Goal: Task Accomplishment & Management: Complete application form

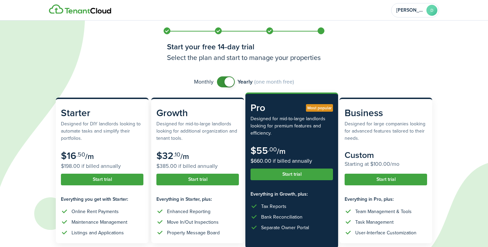
click at [452, 87] on auth-bg at bounding box center [244, 123] width 488 height 247
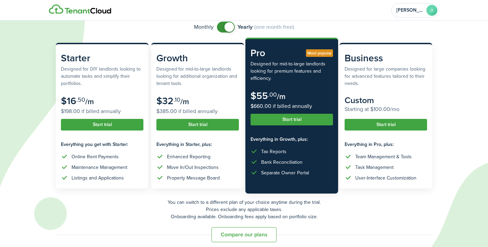
scroll to position [60, 0]
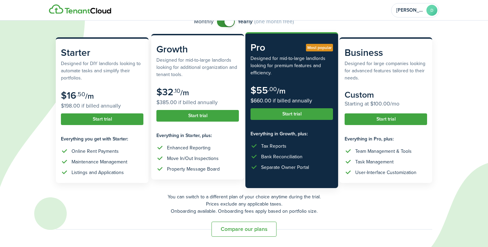
click at [159, 125] on subscription-pricing-card "Growth Designed for mid-to-large landlords looking for additional organization …" at bounding box center [197, 106] width 93 height 145
click at [162, 117] on button "Start trial" at bounding box center [197, 116] width 82 height 12
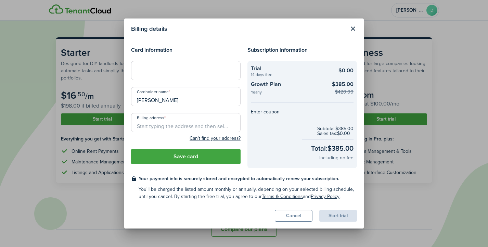
click at [145, 125] on input "Billing address" at bounding box center [186, 122] width 110 height 19
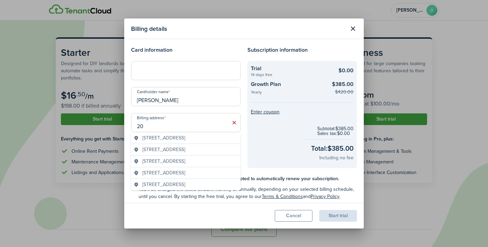
type input "2"
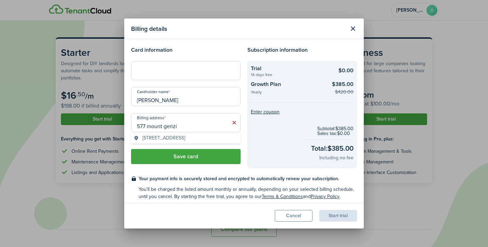
click at [166, 140] on span "[STREET_ADDRESS]" at bounding box center [163, 137] width 43 height 7
type input "[STREET_ADDRESS]"
click at [182, 156] on button "Save card" at bounding box center [186, 156] width 110 height 15
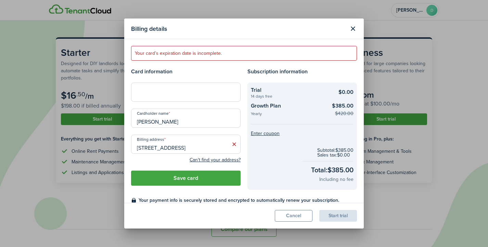
click at [197, 180] on button "Save card" at bounding box center [186, 177] width 110 height 15
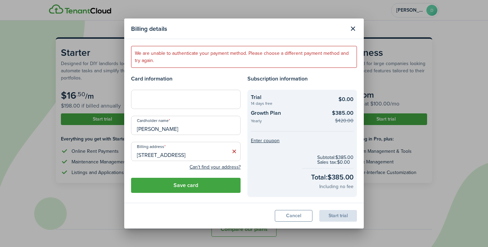
click at [161, 96] on iframe at bounding box center [186, 99] width 101 height 7
drag, startPoint x: 177, startPoint y: 131, endPoint x: 134, endPoint y: 129, distance: 43.1
click at [134, 129] on input "[PERSON_NAME]" at bounding box center [186, 125] width 110 height 19
type input "[PERSON_NAME]"
click at [234, 152] on icon at bounding box center [234, 151] width 7 height 7
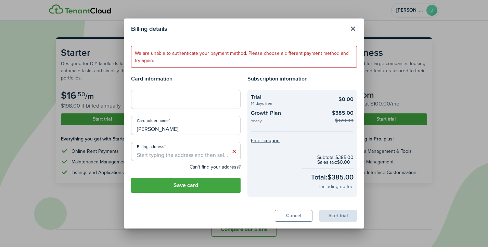
scroll to position [0, 0]
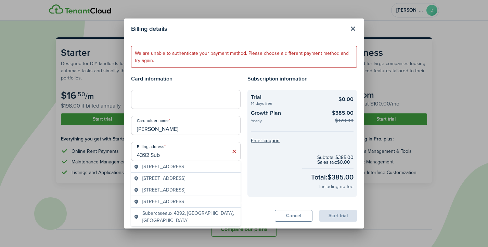
click at [185, 167] on span "[STREET_ADDRESS]" at bounding box center [163, 166] width 43 height 7
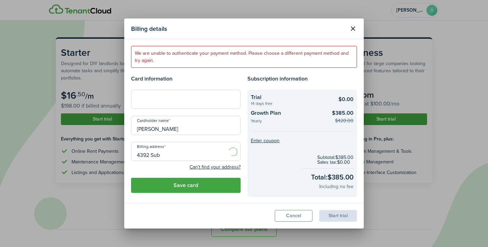
type input "[STREET_ADDRESS]"
click at [183, 184] on button "Save card" at bounding box center [186, 185] width 110 height 15
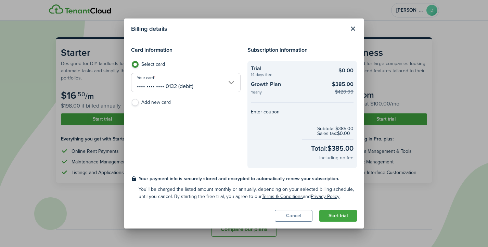
click at [334, 217] on button "Start trial" at bounding box center [338, 216] width 38 height 12
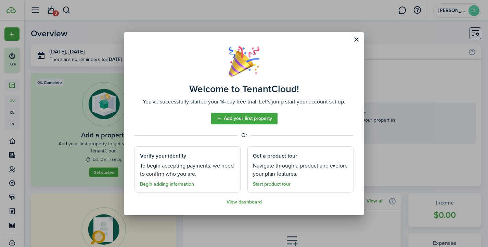
click at [280, 184] on link "Start product tour" at bounding box center [272, 183] width 38 height 5
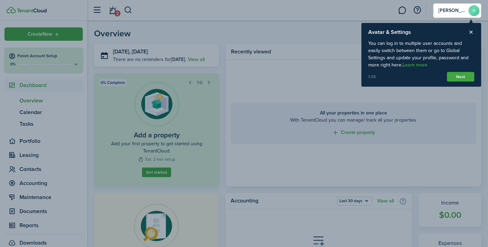
click at [455, 78] on button "Next" at bounding box center [460, 77] width 27 height 10
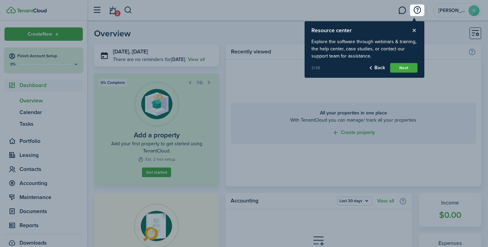
click at [408, 71] on button "Next" at bounding box center [403, 68] width 27 height 10
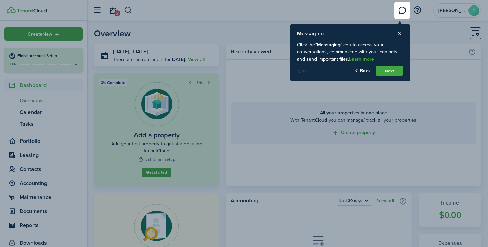
click at [395, 68] on button "Next" at bounding box center [389, 71] width 27 height 10
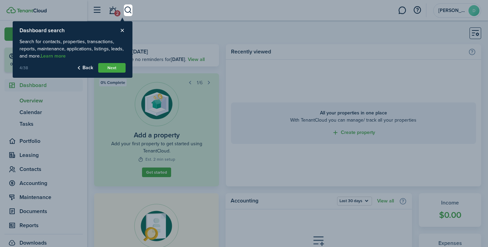
click at [107, 70] on button "Next" at bounding box center [111, 68] width 27 height 10
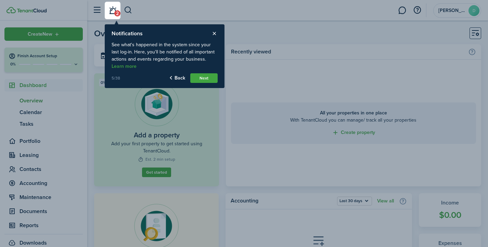
click at [205, 82] on button "Next" at bounding box center [203, 78] width 27 height 10
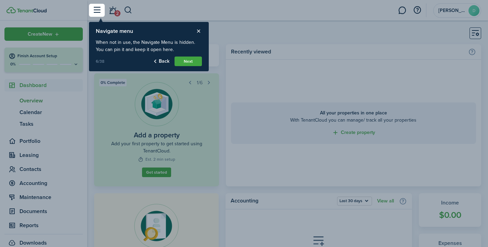
click at [185, 61] on button "Next" at bounding box center [188, 61] width 27 height 10
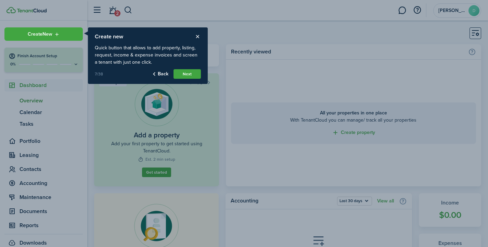
click at [186, 75] on button "Next" at bounding box center [187, 74] width 27 height 10
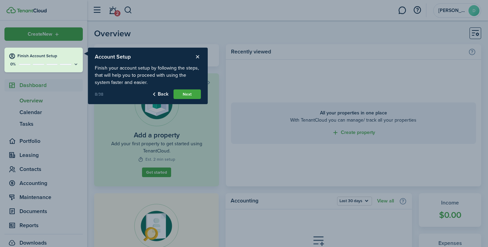
click at [188, 95] on button "Next" at bounding box center [187, 94] width 27 height 10
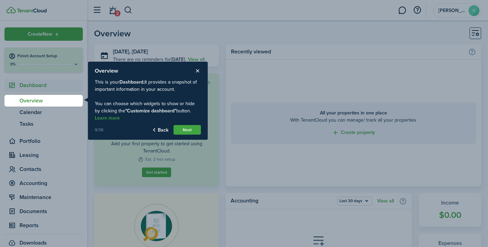
click at [187, 129] on button "Next" at bounding box center [187, 130] width 27 height 10
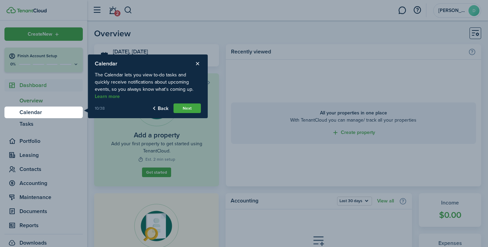
click at [185, 111] on button "Next" at bounding box center [187, 108] width 27 height 10
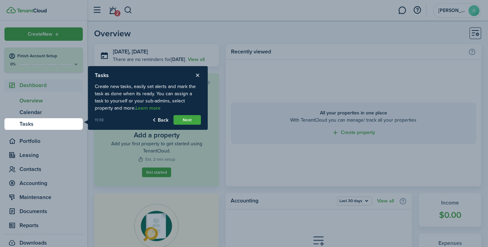
click at [186, 122] on button "Next" at bounding box center [187, 120] width 27 height 10
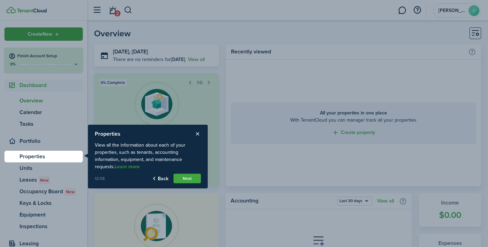
click at [185, 179] on button "Next" at bounding box center [187, 179] width 27 height 10
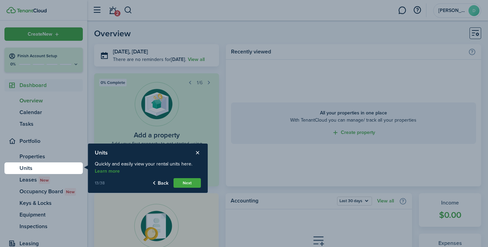
click at [187, 188] on div "Units Quickly and easily view your rental units here. Learn more 13/38 Back Next" at bounding box center [148, 167] width 120 height 49
click at [186, 180] on button "Next" at bounding box center [187, 183] width 27 height 10
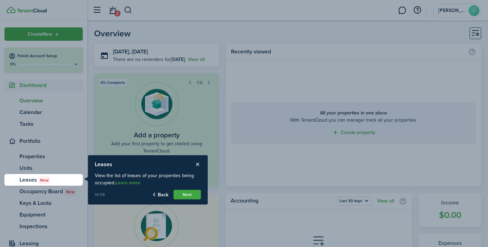
click at [186, 180] on product-tour-step-description "View the list of leases of your properties being occupied. Learn more" at bounding box center [148, 178] width 106 height 21
click at [186, 197] on button "Next" at bounding box center [187, 195] width 27 height 10
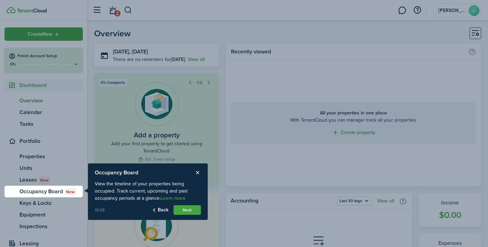
click at [188, 211] on button "Next" at bounding box center [187, 210] width 27 height 10
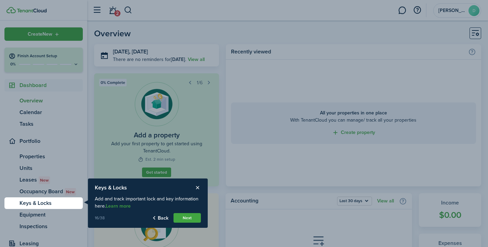
click at [189, 217] on button "Next" at bounding box center [187, 218] width 27 height 10
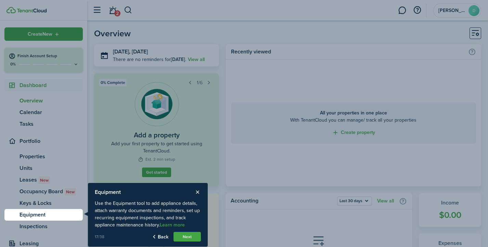
click at [191, 232] on button "Next" at bounding box center [187, 237] width 27 height 10
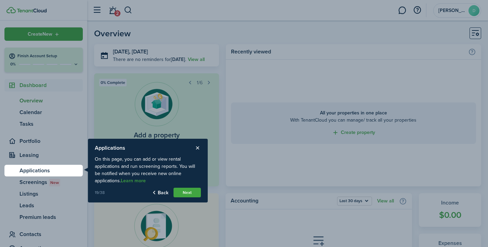
click at [189, 192] on button "Next" at bounding box center [187, 193] width 27 height 10
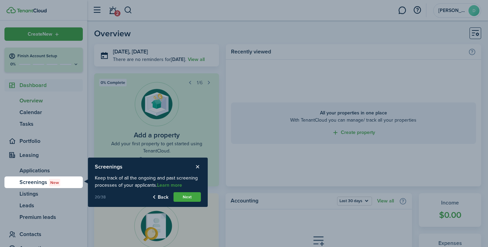
click at [189, 198] on button "Next" at bounding box center [187, 197] width 27 height 10
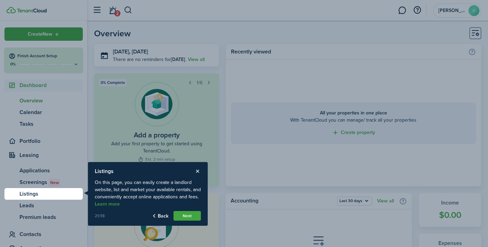
click at [189, 198] on product-tour-step-description "On this page, you can easily create a landlord website, list and market your av…" at bounding box center [148, 193] width 106 height 36
click at [199, 171] on button "Close product tour" at bounding box center [197, 171] width 7 height 6
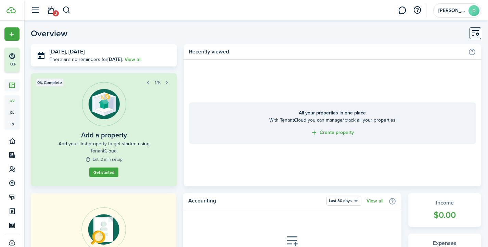
click at [98, 174] on link "Get started" at bounding box center [103, 172] width 29 height 10
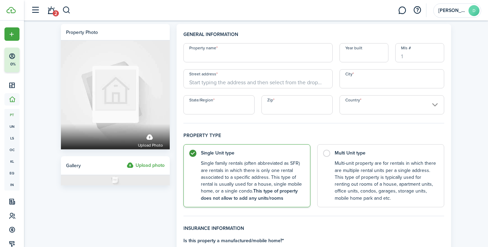
click at [213, 58] on input "Property name" at bounding box center [257, 52] width 149 height 19
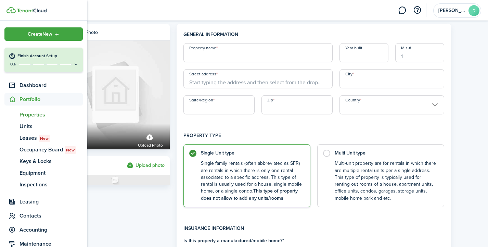
click at [71, 66] on div "0%" at bounding box center [44, 64] width 70 height 6
click at [74, 66] on icon at bounding box center [75, 64] width 5 height 5
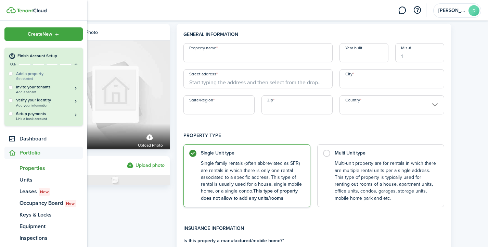
click at [74, 65] on icon at bounding box center [75, 64] width 5 height 5
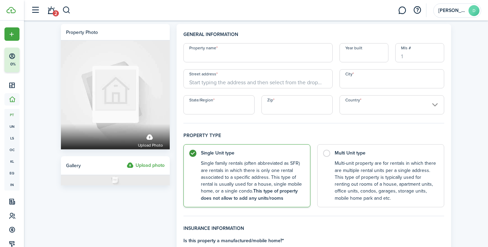
click at [233, 57] on input "Property name" at bounding box center [257, 52] width 149 height 19
type input "[GEOGRAPHIC_DATA]"
click at [224, 84] on input "Street address" at bounding box center [257, 78] width 149 height 19
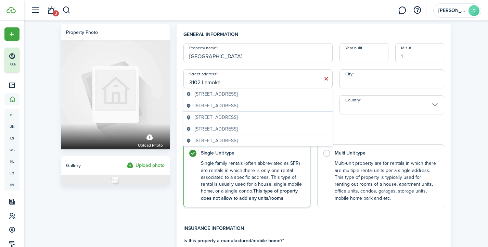
click at [224, 96] on span "[STREET_ADDRESS]" at bounding box center [216, 93] width 43 height 7
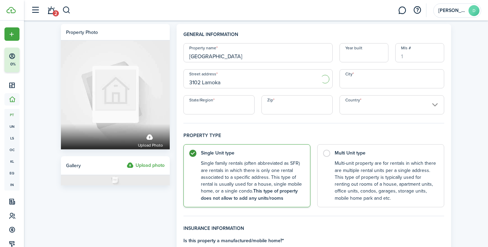
type input "[STREET_ADDRESS]"
type input "San Antonio"
type input "[GEOGRAPHIC_DATA]"
type input "78245"
type input "[GEOGRAPHIC_DATA]"
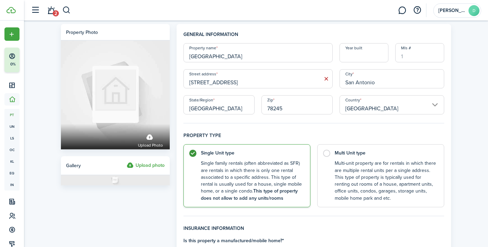
click at [405, 58] on input "Mls #" at bounding box center [419, 52] width 49 height 19
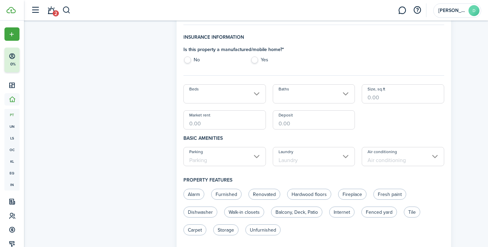
scroll to position [192, 0]
click at [186, 58] on label "No" at bounding box center [213, 61] width 60 height 10
radio input "true"
click at [256, 92] on input "Beds" at bounding box center [224, 93] width 82 height 19
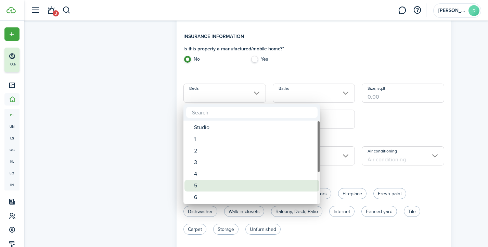
click at [212, 182] on div "5" at bounding box center [254, 186] width 121 height 12
type input "5"
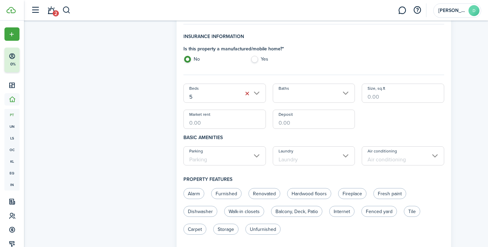
click at [349, 94] on input "Baths" at bounding box center [314, 93] width 82 height 19
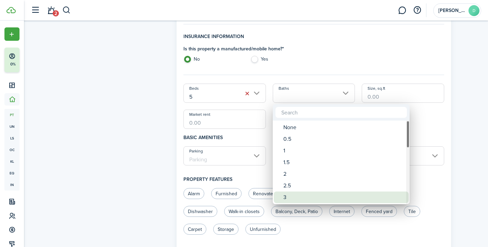
click at [305, 199] on div "3" at bounding box center [343, 197] width 121 height 12
type input "3"
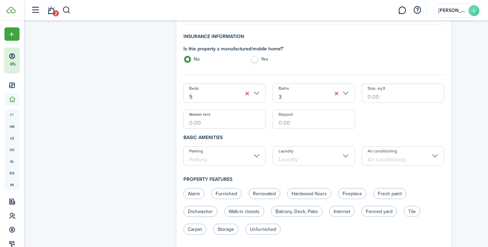
click at [383, 96] on input "Size, sq.ft" at bounding box center [403, 93] width 82 height 19
type input "2,498"
click at [203, 122] on input "Market rent" at bounding box center [224, 119] width 82 height 19
type input "$2,800.00"
click at [278, 123] on input "Deposit" at bounding box center [314, 119] width 82 height 19
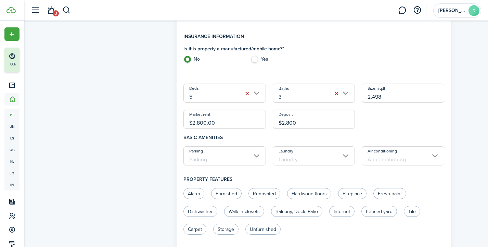
click at [254, 156] on input "Parking" at bounding box center [224, 155] width 82 height 19
type input "$2,800.00"
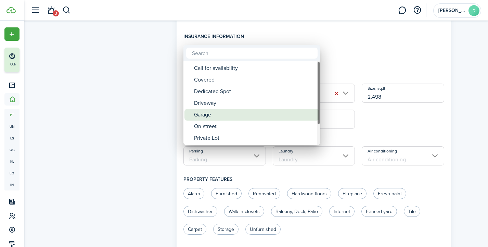
click at [200, 116] on div "Garage" at bounding box center [254, 115] width 121 height 12
type input "Garage"
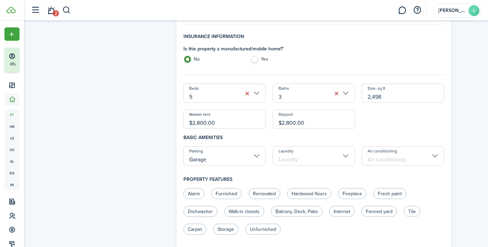
click at [345, 153] on input "Laundry" at bounding box center [314, 155] width 82 height 19
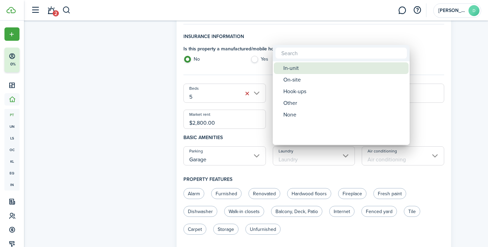
click at [306, 69] on div "In-unit" at bounding box center [343, 68] width 121 height 12
type input "In-unit"
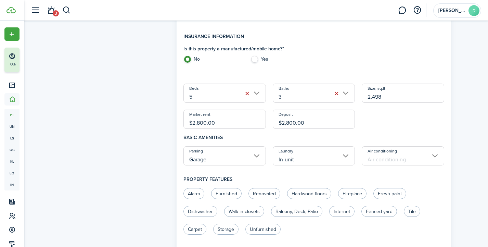
click at [434, 157] on input "Air conditioning" at bounding box center [403, 155] width 82 height 19
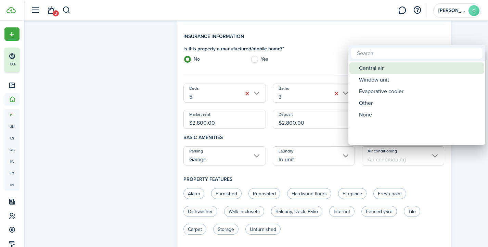
click at [376, 68] on div "Central air" at bounding box center [419, 68] width 121 height 12
type input "Central air"
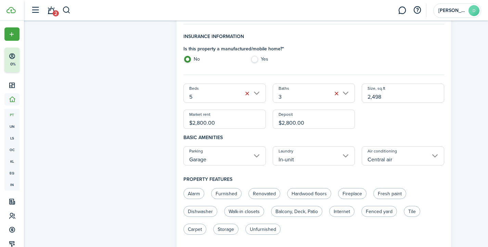
click at [460, 197] on div "Property photo Upload photo Gallery Upload photo General information Property n…" at bounding box center [256, 150] width 464 height 642
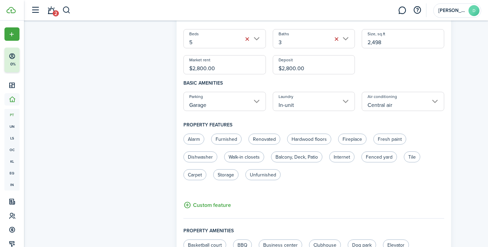
scroll to position [246, 0]
click at [474, 204] on div "Property photo Upload photo Gallery Upload photo General information Property n…" at bounding box center [256, 95] width 464 height 642
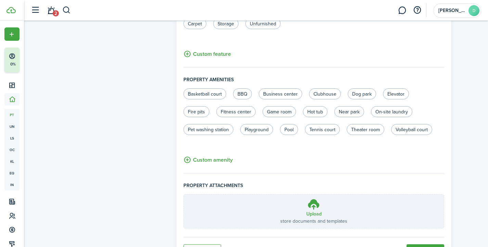
scroll to position [411, 0]
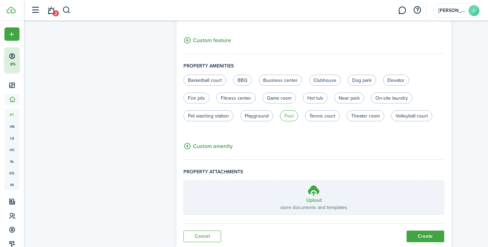
click at [288, 113] on label "Pool" at bounding box center [289, 115] width 18 height 11
radio input "true"
click at [326, 81] on label "Clubhouse" at bounding box center [325, 80] width 32 height 11
radio input "true"
click at [245, 114] on label "Playground" at bounding box center [256, 115] width 33 height 11
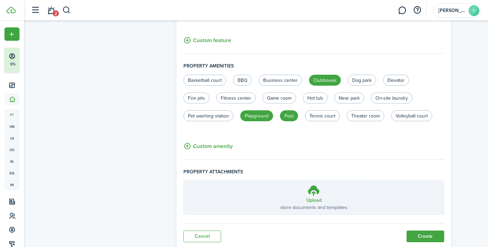
radio input "true"
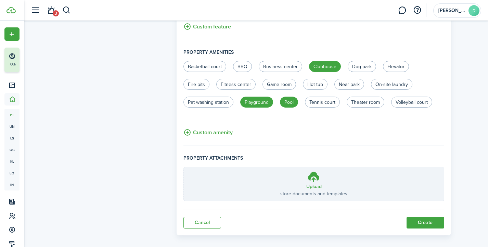
scroll to position [432, 0]
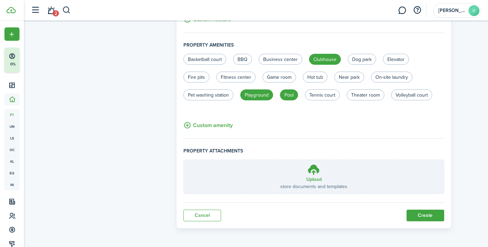
click at [419, 215] on button "Create" at bounding box center [426, 215] width 38 height 12
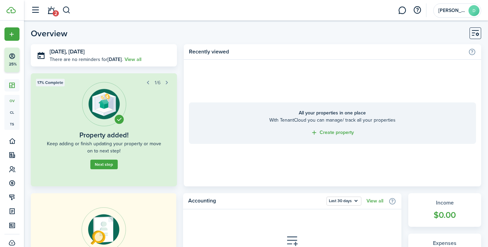
click at [104, 166] on button "Next step" at bounding box center [103, 164] width 27 height 10
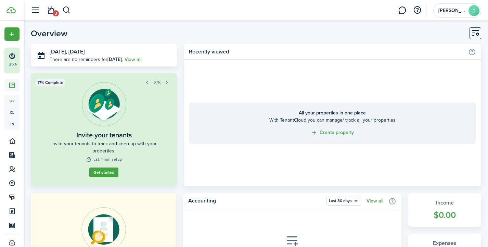
click at [102, 174] on button "Get started" at bounding box center [103, 172] width 29 height 10
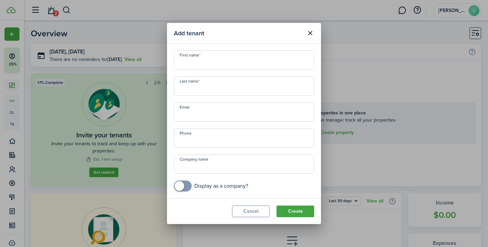
click at [186, 53] on input "First name" at bounding box center [244, 59] width 140 height 19
type input "Tynica"
click at [186, 86] on input "Last name" at bounding box center [244, 85] width 140 height 19
type input "[PERSON_NAME]"
click at [185, 115] on input "Email" at bounding box center [244, 111] width 140 height 19
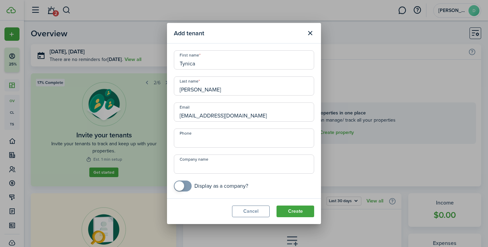
type input "[EMAIL_ADDRESS][DOMAIN_NAME]"
click at [200, 138] on input "+1" at bounding box center [244, 137] width 140 height 19
type input "[PHONE_NUMBER]"
click at [296, 208] on button "Create" at bounding box center [296, 211] width 38 height 12
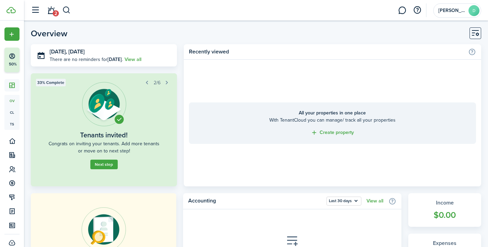
click at [103, 166] on button "Next step" at bounding box center [103, 164] width 27 height 10
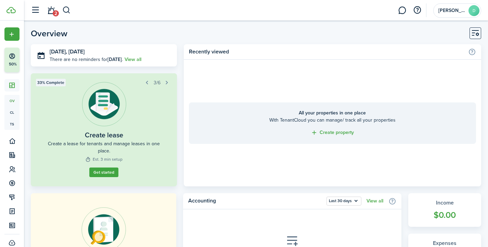
click at [109, 169] on link "Get started" at bounding box center [103, 172] width 29 height 10
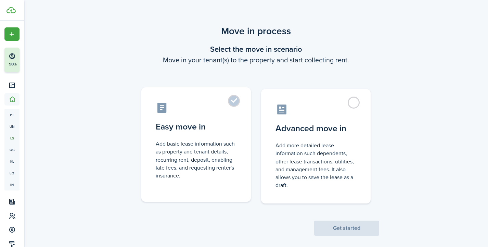
click at [231, 104] on label "Easy move in Add basic lease information such as property and tenant details, r…" at bounding box center [196, 144] width 110 height 114
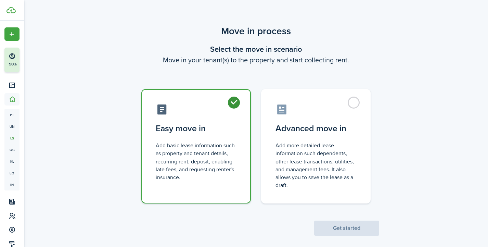
radio input "true"
click at [350, 223] on button "Get started" at bounding box center [346, 227] width 65 height 15
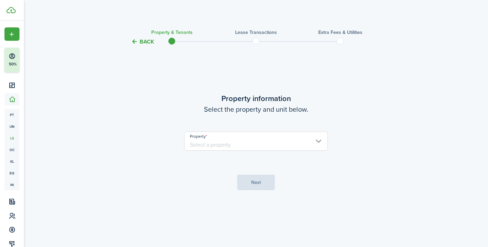
click at [315, 136] on input "Property" at bounding box center [256, 140] width 144 height 19
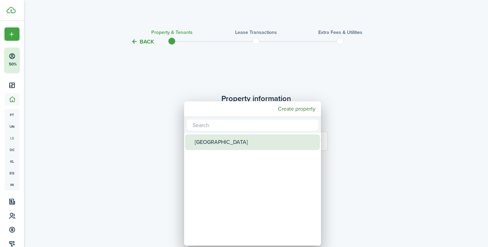
click at [228, 140] on div "[GEOGRAPHIC_DATA]" at bounding box center [255, 142] width 121 height 16
type input "[GEOGRAPHIC_DATA]"
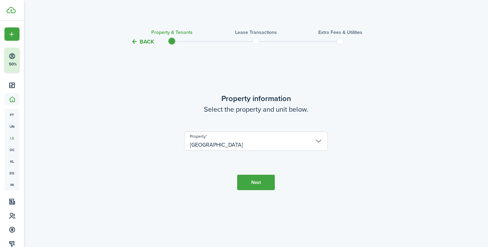
click at [245, 186] on button "Next" at bounding box center [256, 182] width 38 height 15
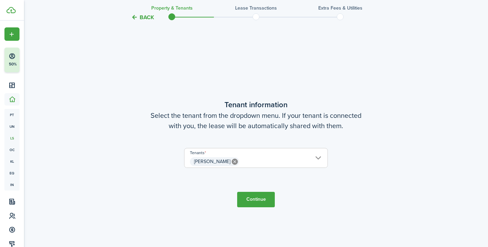
scroll to position [201, 0]
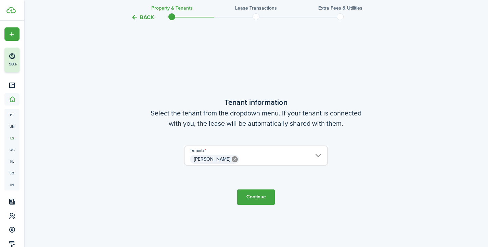
click at [257, 201] on button "Continue" at bounding box center [256, 196] width 38 height 15
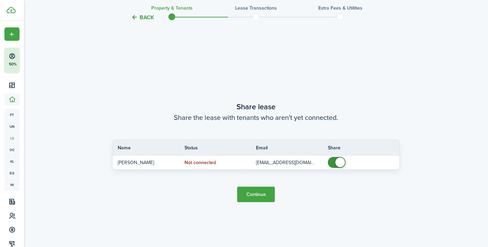
scroll to position [448, 0]
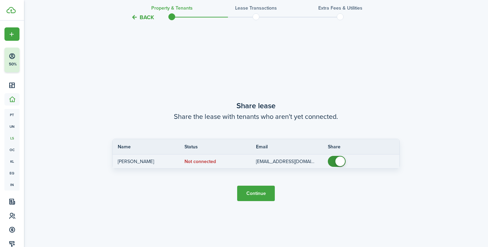
click at [202, 163] on status "Not connected" at bounding box center [199, 161] width 31 height 5
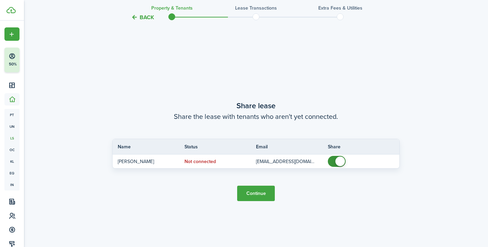
click at [255, 193] on button "Continue" at bounding box center [256, 193] width 38 height 15
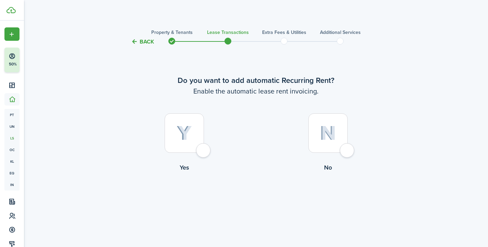
click at [204, 151] on div at bounding box center [184, 132] width 39 height 39
radio input "true"
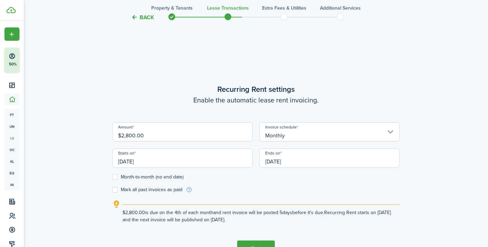
scroll to position [201, 0]
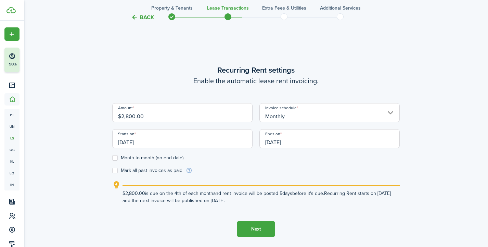
click at [123, 143] on input "[DATE]" at bounding box center [182, 138] width 140 height 19
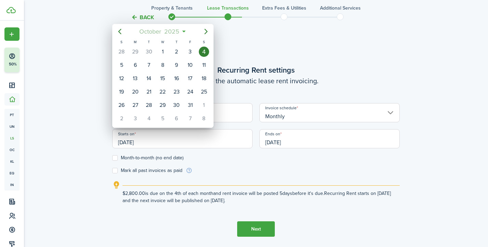
click at [180, 30] on span "2025" at bounding box center [172, 31] width 18 height 12
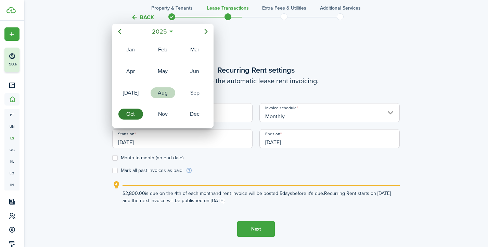
click at [168, 92] on div "Aug" at bounding box center [163, 92] width 25 height 11
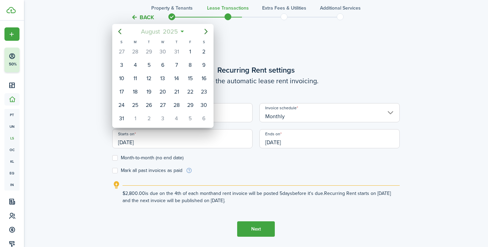
click at [181, 32] on mbsc-button "[DATE]" at bounding box center [160, 31] width 46 height 12
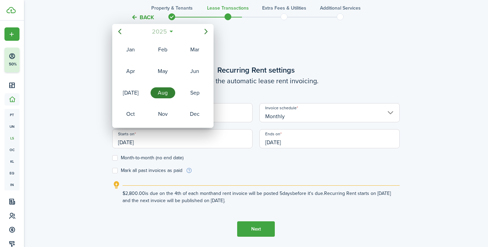
click at [170, 32] on mbsc-button "2025" at bounding box center [160, 31] width 24 height 12
click at [162, 71] on div "2022" at bounding box center [163, 71] width 25 height 11
click at [187, 94] on div "Sep" at bounding box center [194, 92] width 25 height 11
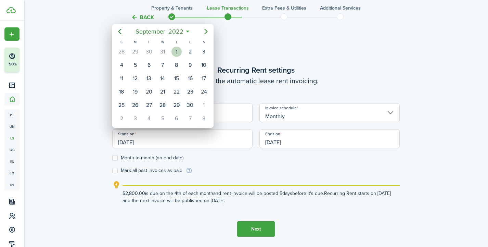
click at [177, 51] on div "1" at bounding box center [176, 52] width 10 height 10
type input "[DATE]"
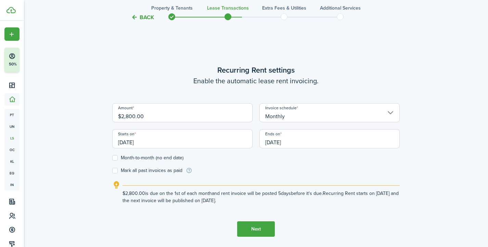
click at [278, 143] on input "[DATE]" at bounding box center [329, 138] width 140 height 19
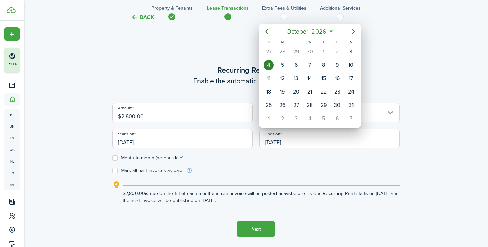
click at [331, 31] on icon at bounding box center [331, 31] width 7 height 7
click at [329, 32] on mbsc-button "[DATE]" at bounding box center [306, 31] width 49 height 12
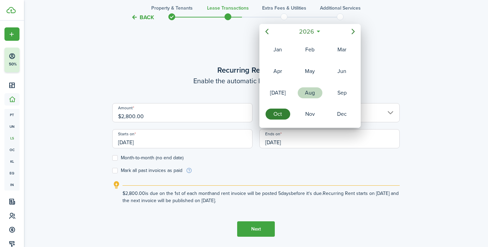
click at [317, 93] on div "Aug" at bounding box center [310, 92] width 25 height 11
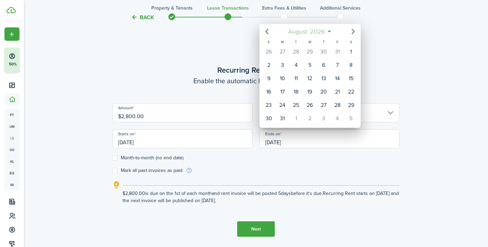
click at [328, 29] on mbsc-button "[DATE]" at bounding box center [307, 31] width 46 height 12
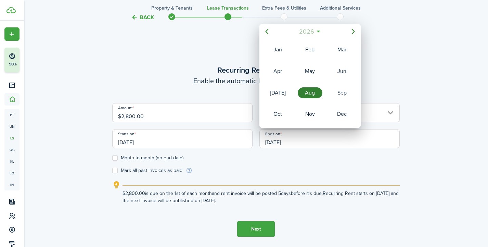
click at [317, 31] on mbsc-button "2026" at bounding box center [307, 31] width 24 height 12
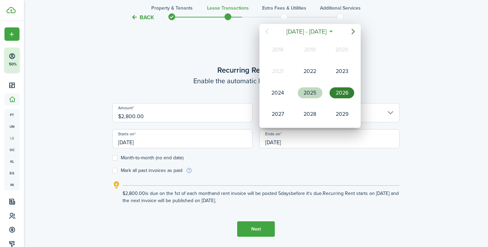
click at [316, 90] on div "2025" at bounding box center [310, 92] width 25 height 11
click at [312, 33] on span "2025" at bounding box center [306, 31] width 18 height 12
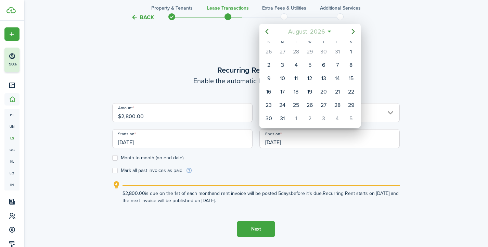
click at [328, 30] on mbsc-button "[DATE]" at bounding box center [307, 31] width 46 height 12
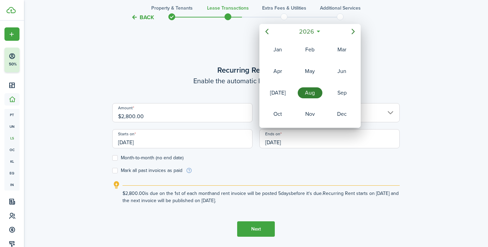
click at [320, 27] on div "2026" at bounding box center [310, 31] width 73 height 12
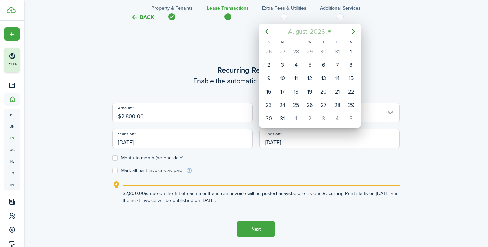
click at [326, 29] on span "2026" at bounding box center [317, 31] width 18 height 12
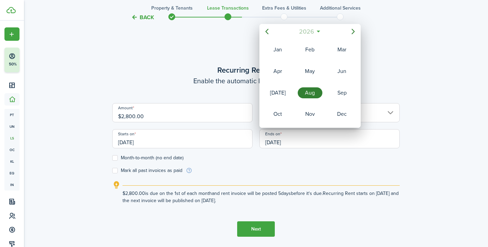
click at [313, 30] on span "2026" at bounding box center [306, 31] width 18 height 12
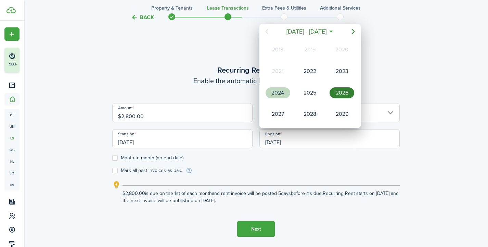
click at [280, 92] on div "2024" at bounding box center [278, 92] width 25 height 11
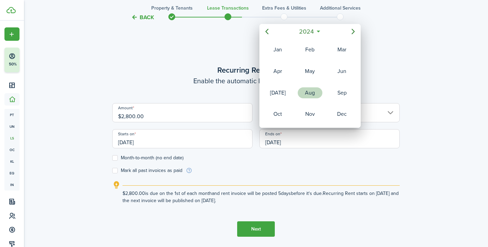
click at [311, 99] on div "Aug" at bounding box center [309, 92] width 27 height 21
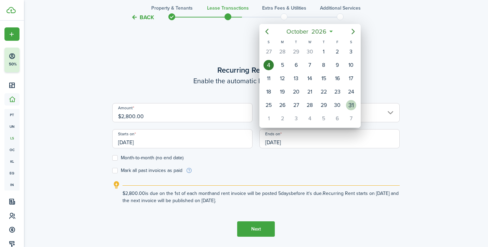
click at [350, 103] on div "31" at bounding box center [351, 105] width 10 height 10
type input "[DATE]"
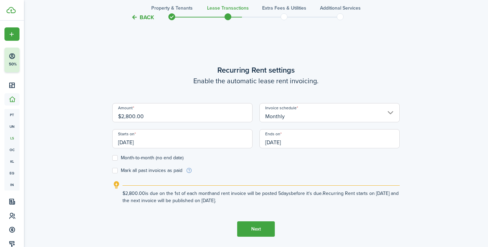
click at [116, 171] on label "Mark all past invoices as paid" at bounding box center [147, 170] width 70 height 5
click at [112, 171] on input "Mark all past invoices as paid" at bounding box center [112, 170] width 0 height 0
checkbox input "true"
click at [116, 157] on label "Month-to-month (no end date)" at bounding box center [147, 157] width 71 height 5
click at [112, 158] on input "Month-to-month (no end date)" at bounding box center [112, 158] width 0 height 0
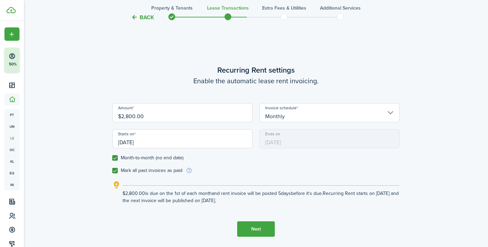
click at [116, 157] on label "Month-to-month (no end date)" at bounding box center [147, 157] width 71 height 5
click at [112, 158] on input "Month-to-month (no end date)" at bounding box center [112, 158] width 0 height 0
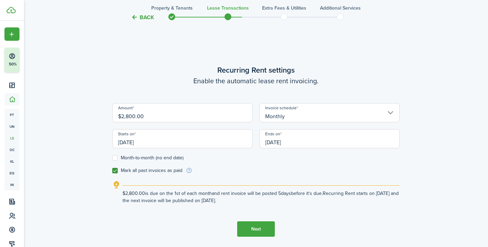
click at [114, 157] on label "Month-to-month (no end date)" at bounding box center [147, 157] width 71 height 5
click at [112, 158] on input "Month-to-month (no end date)" at bounding box center [112, 158] width 0 height 0
checkbox input "true"
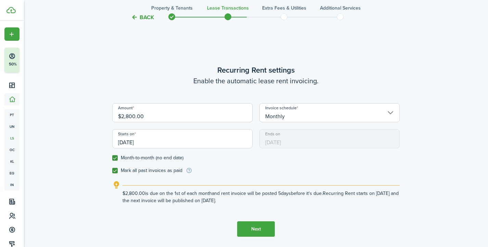
click at [260, 228] on button "Next" at bounding box center [256, 228] width 38 height 15
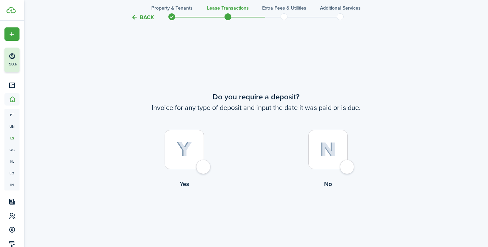
scroll to position [448, 0]
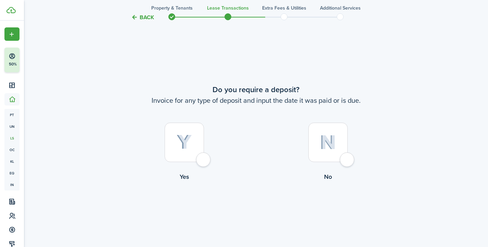
click at [204, 161] on div at bounding box center [184, 142] width 39 height 39
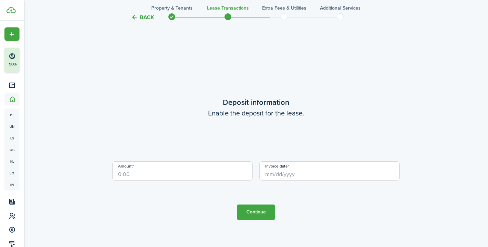
scroll to position [694, 0]
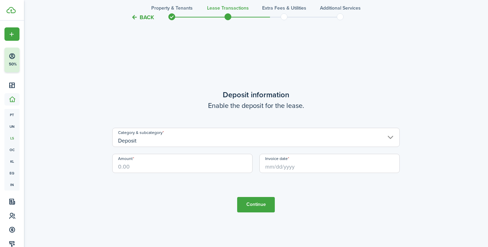
click at [134, 19] on button "Back" at bounding box center [142, 17] width 23 height 7
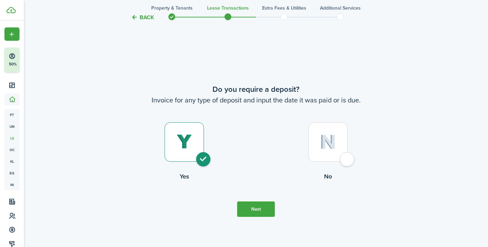
scroll to position [448, 0]
click at [347, 156] on div at bounding box center [327, 142] width 39 height 39
radio input "false"
radio input "true"
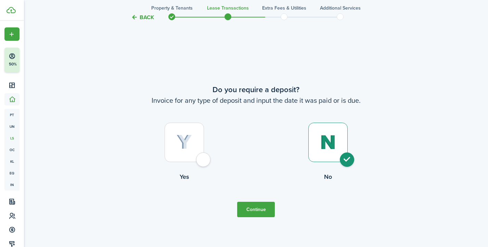
click at [259, 213] on button "Continue" at bounding box center [256, 209] width 38 height 15
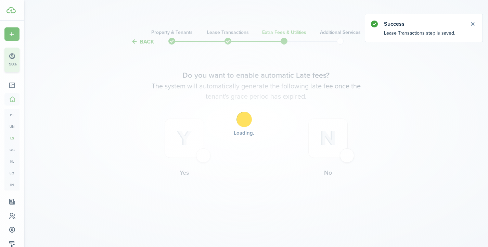
scroll to position [0, 0]
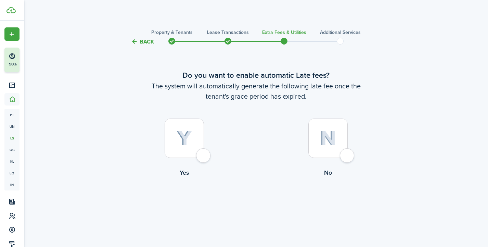
click at [203, 158] on div at bounding box center [184, 137] width 39 height 39
radio input "true"
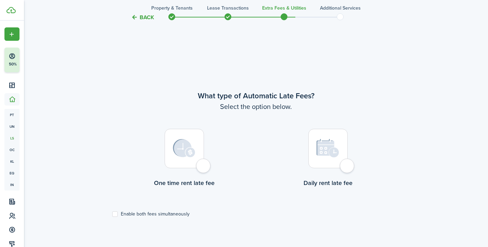
scroll to position [201, 0]
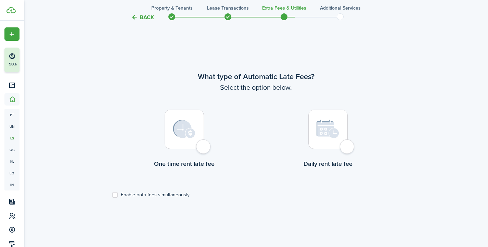
click at [204, 140] on div at bounding box center [184, 129] width 39 height 39
radio input "true"
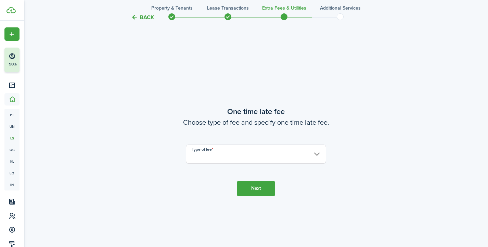
scroll to position [448, 0]
click at [250, 155] on input "Type of fee" at bounding box center [256, 153] width 140 height 19
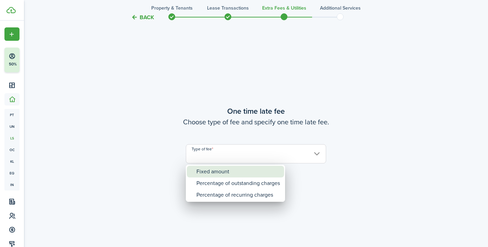
click at [231, 169] on div "Fixed amount" at bounding box center [238, 172] width 84 height 12
type input "Fixed amount"
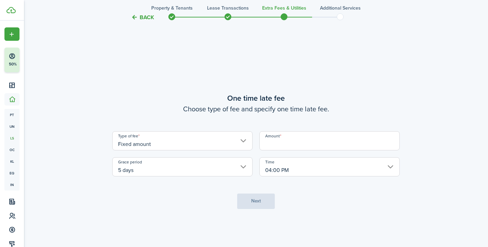
click at [284, 142] on input "Amount" at bounding box center [329, 140] width 140 height 19
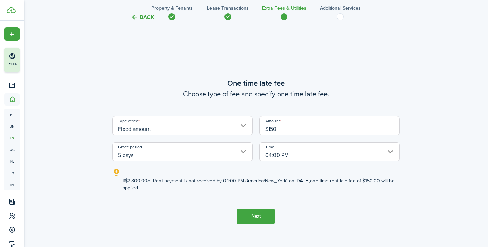
click at [243, 150] on input "5 days" at bounding box center [182, 151] width 140 height 19
type input "$150.00"
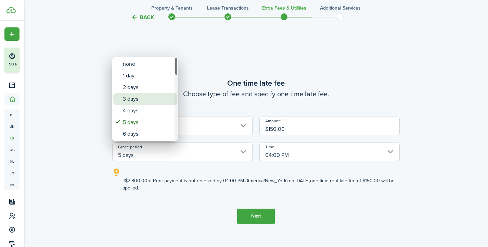
click at [148, 100] on div "3 days" at bounding box center [148, 99] width 50 height 12
type input "3 days"
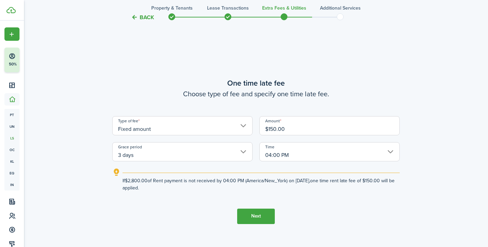
click at [391, 149] on input "04:00 PM" at bounding box center [329, 151] width 140 height 19
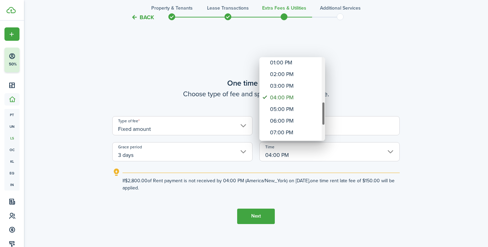
drag, startPoint x: 323, startPoint y: 75, endPoint x: 324, endPoint y: 119, distance: 43.8
click at [324, 119] on div "Time" at bounding box center [323, 114] width 3 height 24
click at [293, 127] on div "06:00 PM" at bounding box center [295, 122] width 50 height 12
type input "06:00 PM"
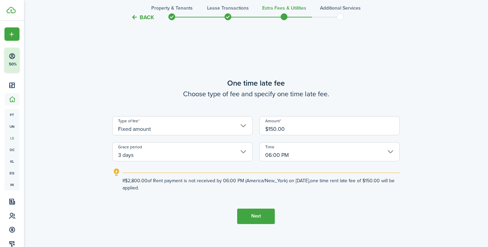
click at [255, 215] on button "Next" at bounding box center [256, 215] width 38 height 15
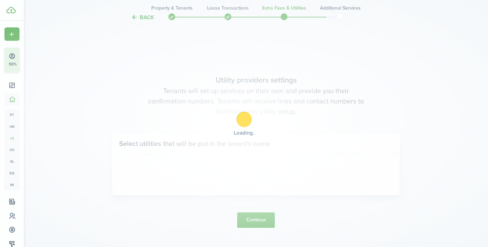
scroll to position [694, 0]
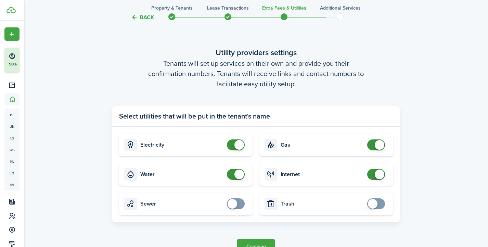
click at [253, 240] on button "Continue" at bounding box center [256, 246] width 38 height 15
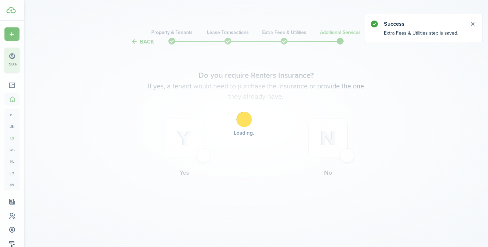
scroll to position [0, 0]
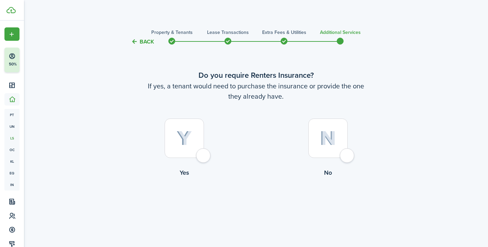
click at [201, 155] on div at bounding box center [184, 137] width 39 height 39
radio input "true"
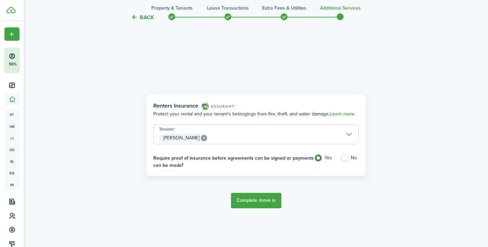
scroll to position [201, 0]
click at [347, 158] on label "No" at bounding box center [350, 158] width 18 height 10
radio input "false"
radio input "true"
click at [135, 17] on button "Back" at bounding box center [142, 17] width 23 height 7
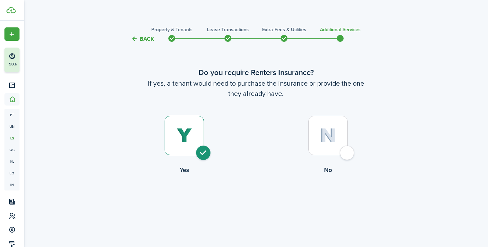
scroll to position [0, 0]
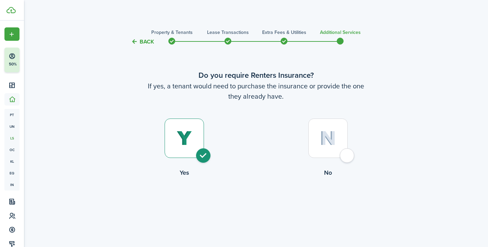
click at [343, 151] on div at bounding box center [327, 137] width 39 height 39
radio input "false"
radio input "true"
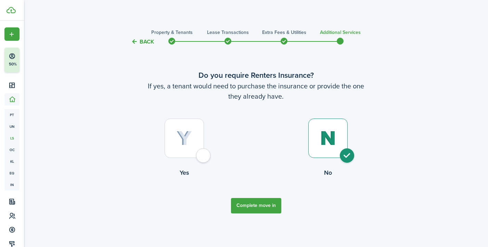
click at [259, 208] on button "Complete move in" at bounding box center [256, 205] width 50 height 15
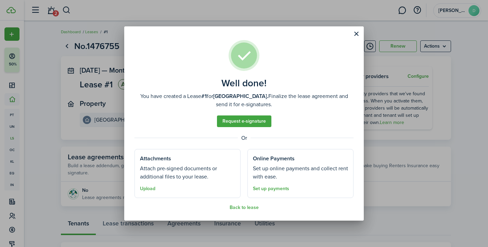
click at [245, 121] on link "Request e-signature" at bounding box center [244, 121] width 54 height 12
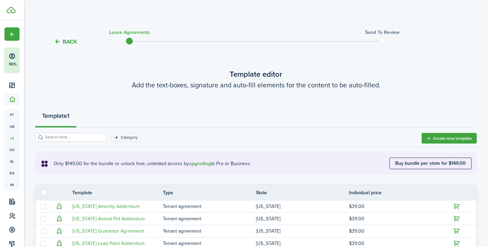
click at [481, 173] on div "Back Lease Agreements Send to review Template editor Add the text-boxes, signat…" at bounding box center [256, 218] width 464 height 389
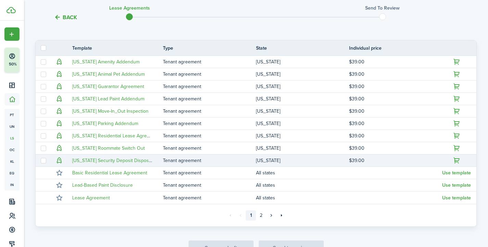
scroll to position [158, 0]
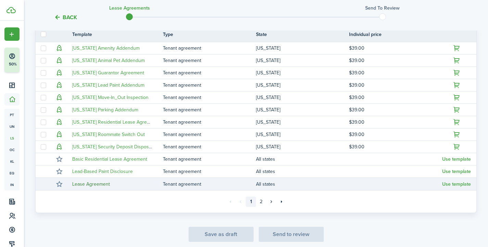
click at [85, 184] on link "Lease Agreement" at bounding box center [91, 183] width 38 height 7
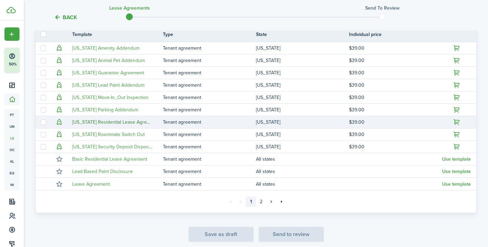
click at [111, 123] on link "[US_STATE] Residential Lease Agreement" at bounding box center [116, 121] width 88 height 7
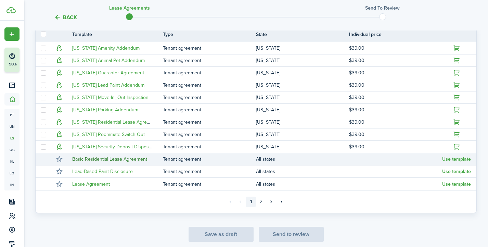
click at [129, 161] on link "Basic Residential Lease Agreement" at bounding box center [109, 158] width 75 height 7
click at [453, 160] on button "Use template" at bounding box center [456, 158] width 29 height 5
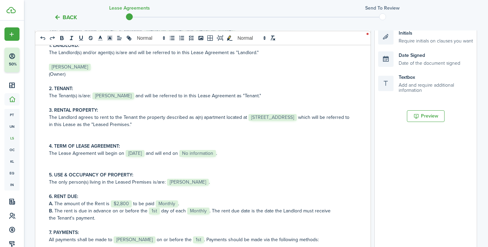
click at [437, 165] on document-aside-settings "Fields Auto Fill Elements Signature Require signature on clauses you want Initi…" at bounding box center [425, 116] width 103 height 283
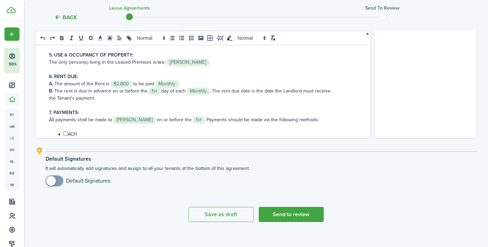
scroll to position [285, 0]
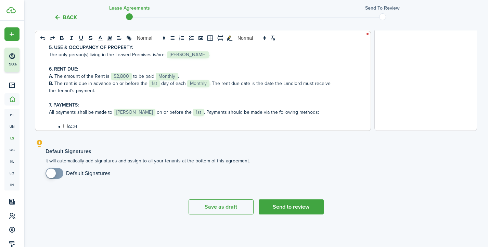
checkbox input "true"
click at [55, 175] on span at bounding box center [51, 173] width 10 height 10
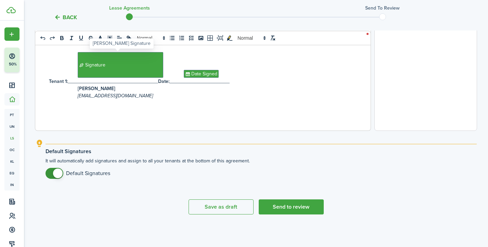
click at [83, 65] on span "Signature" at bounding box center [121, 65] width 86 height 26
click at [78, 68] on span "Signature" at bounding box center [121, 65] width 86 height 26
drag, startPoint x: 93, startPoint y: 64, endPoint x: 93, endPoint y: 78, distance: 14.4
click at [93, 78] on section "Signature [DATE] 19:36:35 Landlord: _________________________________ Date: ___…" at bounding box center [200, 31] width 303 height 138
click at [85, 66] on span "Signature" at bounding box center [121, 65] width 86 height 26
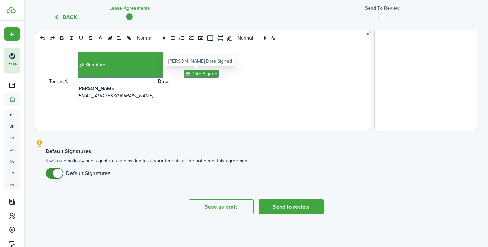
click at [184, 72] on span "Date Signed" at bounding box center [201, 74] width 35 height 8
click at [401, 138] on document-text-editor "0 x 0 RESIDENTIAL LEASE AGREEMENT This agreement, dated ﻿ [DATE] ﻿, is between …" at bounding box center [256, 16] width 442 height 338
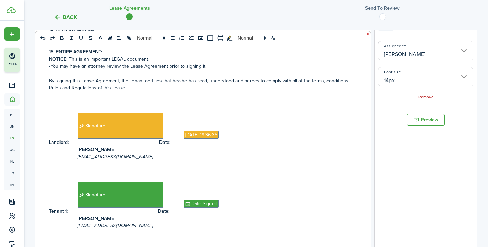
scroll to position [149, 0]
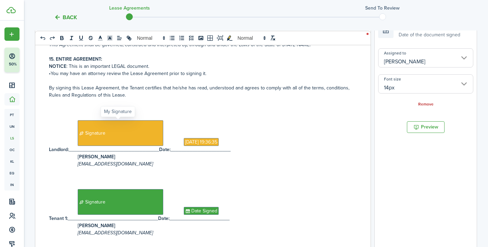
click at [90, 136] on span "Signature" at bounding box center [121, 133] width 86 height 26
type input "Me"
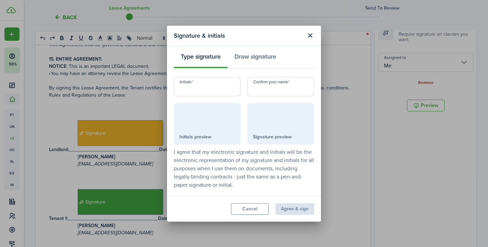
click at [200, 89] on input "Initials" at bounding box center [207, 86] width 67 height 19
type input "DB"
click at [265, 89] on input "Confirm your name" at bounding box center [280, 86] width 67 height 19
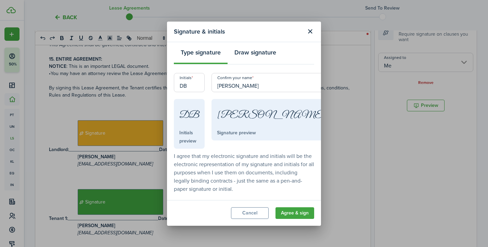
type input "[PERSON_NAME]"
click at [251, 55] on button "Draw signature" at bounding box center [255, 54] width 55 height 21
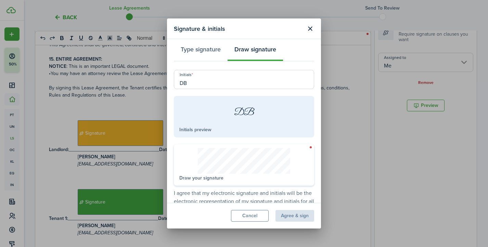
drag, startPoint x: 184, startPoint y: 154, endPoint x: 184, endPoint y: 166, distance: 11.6
click at [184, 166] on signature-pad at bounding box center [243, 161] width 129 height 26
drag, startPoint x: 188, startPoint y: 155, endPoint x: 189, endPoint y: 163, distance: 8.0
click at [189, 163] on signature-pad at bounding box center [243, 161] width 129 height 26
drag, startPoint x: 184, startPoint y: 161, endPoint x: 191, endPoint y: 171, distance: 11.9
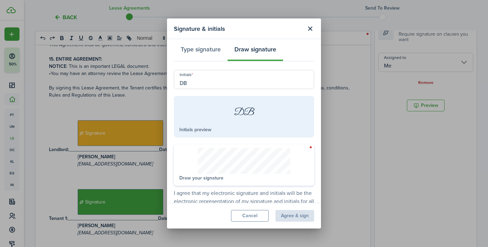
click at [191, 171] on signature-pad at bounding box center [243, 161] width 129 height 26
click at [310, 147] on div "Draw your signature" at bounding box center [244, 164] width 140 height 41
drag, startPoint x: 187, startPoint y: 151, endPoint x: 193, endPoint y: 168, distance: 18.4
click at [193, 168] on signature-pad at bounding box center [243, 161] width 129 height 26
drag, startPoint x: 193, startPoint y: 168, endPoint x: 195, endPoint y: 165, distance: 3.9
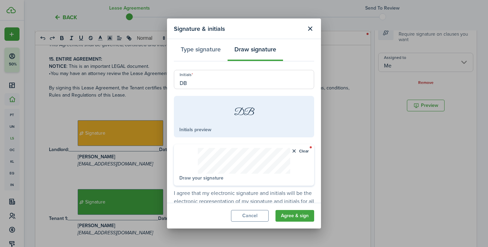
click at [195, 165] on signature-pad at bounding box center [243, 161] width 129 height 26
drag, startPoint x: 194, startPoint y: 158, endPoint x: 195, endPoint y: 167, distance: 8.4
click at [195, 167] on signature-pad at bounding box center [243, 161] width 129 height 26
click at [194, 153] on signature-pad at bounding box center [243, 161] width 129 height 26
click at [194, 154] on signature-pad at bounding box center [243, 161] width 129 height 26
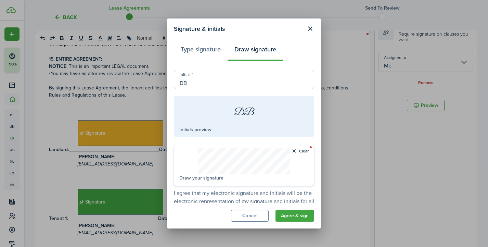
click at [294, 150] on button "Clear" at bounding box center [300, 151] width 18 height 6
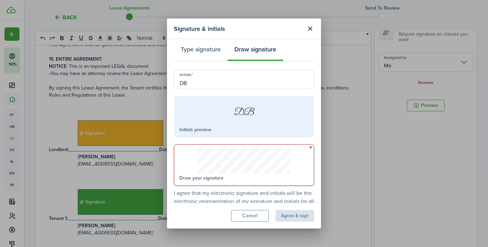
drag, startPoint x: 183, startPoint y: 155, endPoint x: 184, endPoint y: 164, distance: 8.6
click at [184, 164] on signature-pad at bounding box center [243, 161] width 129 height 26
click at [210, 162] on signature-pad at bounding box center [243, 161] width 129 height 26
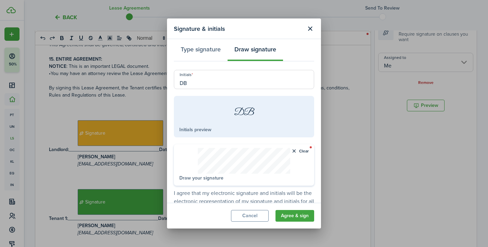
click at [299, 151] on button "Clear" at bounding box center [300, 151] width 18 height 6
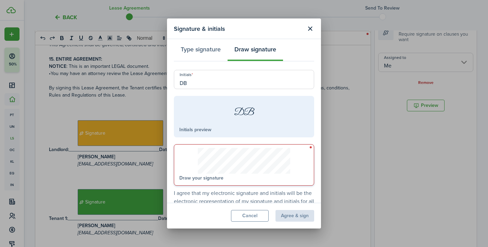
click at [186, 154] on signature-pad at bounding box center [243, 161] width 129 height 26
click at [187, 155] on signature-pad at bounding box center [243, 161] width 129 height 26
click at [191, 156] on signature-pad at bounding box center [243, 161] width 129 height 26
click at [290, 162] on signature-pad at bounding box center [243, 161] width 129 height 26
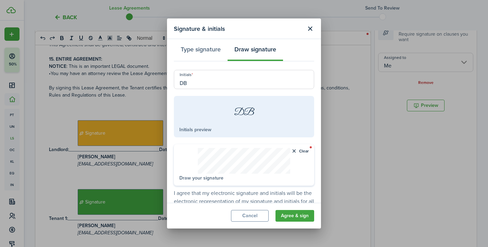
click at [294, 149] on button "Clear" at bounding box center [300, 151] width 18 height 6
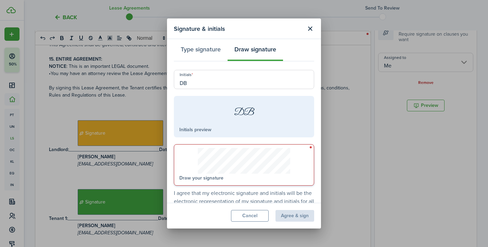
drag, startPoint x: 184, startPoint y: 155, endPoint x: 184, endPoint y: 166, distance: 11.6
click at [184, 166] on signature-pad at bounding box center [243, 161] width 129 height 26
drag, startPoint x: 184, startPoint y: 160, endPoint x: 188, endPoint y: 162, distance: 4.0
click at [188, 162] on signature-pad at bounding box center [243, 161] width 129 height 26
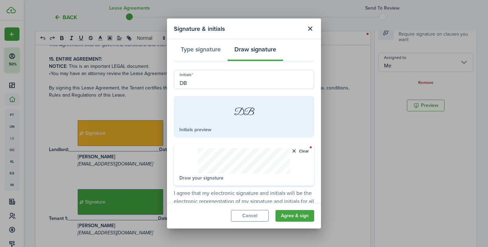
click at [296, 151] on button "Clear" at bounding box center [300, 151] width 18 height 6
click at [298, 151] on button "Clear" at bounding box center [300, 151] width 18 height 6
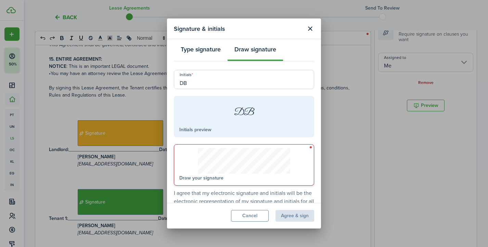
click at [197, 50] on button "Type signature" at bounding box center [201, 51] width 54 height 21
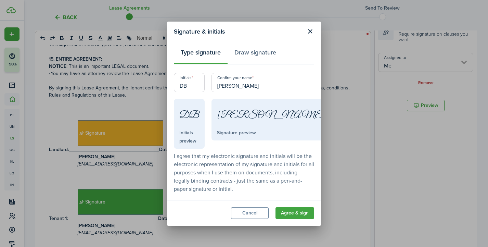
click at [296, 207] on button "Agree & sign" at bounding box center [295, 213] width 39 height 12
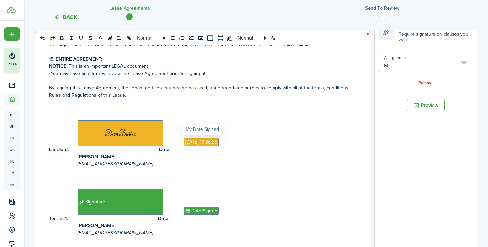
click at [204, 143] on span "[DATE] 19:36:35" at bounding box center [201, 142] width 35 height 8
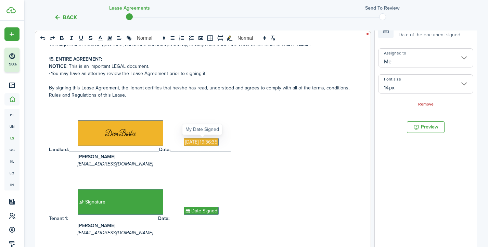
click at [193, 141] on span "[DATE] 19:36:35" at bounding box center [201, 142] width 35 height 8
click at [343, 198] on p "Signature Date Signed" at bounding box center [200, 202] width 303 height 26
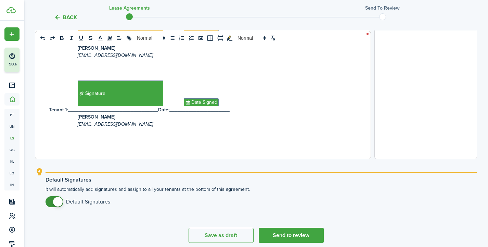
scroll to position [258, 0]
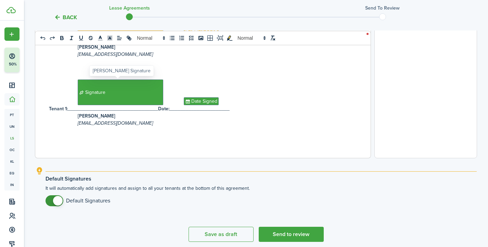
click at [108, 90] on span "Signature" at bounding box center [121, 92] width 86 height 26
click at [88, 93] on span "Signature" at bounding box center [121, 92] width 86 height 26
click at [286, 234] on button "Send to review" at bounding box center [291, 234] width 65 height 15
